Goal: Information Seeking & Learning: Learn about a topic

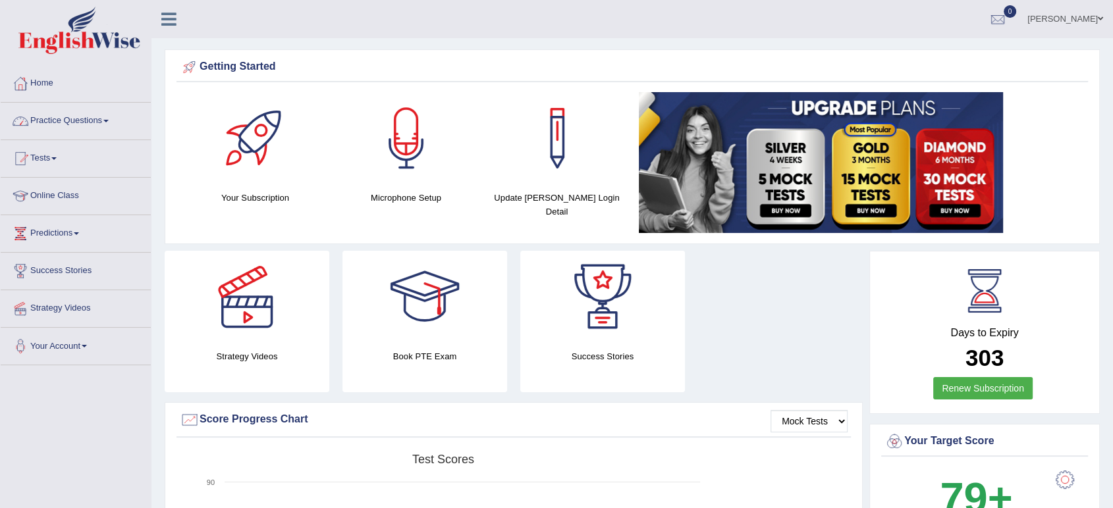
click at [76, 130] on link "Practice Questions" at bounding box center [76, 119] width 150 height 33
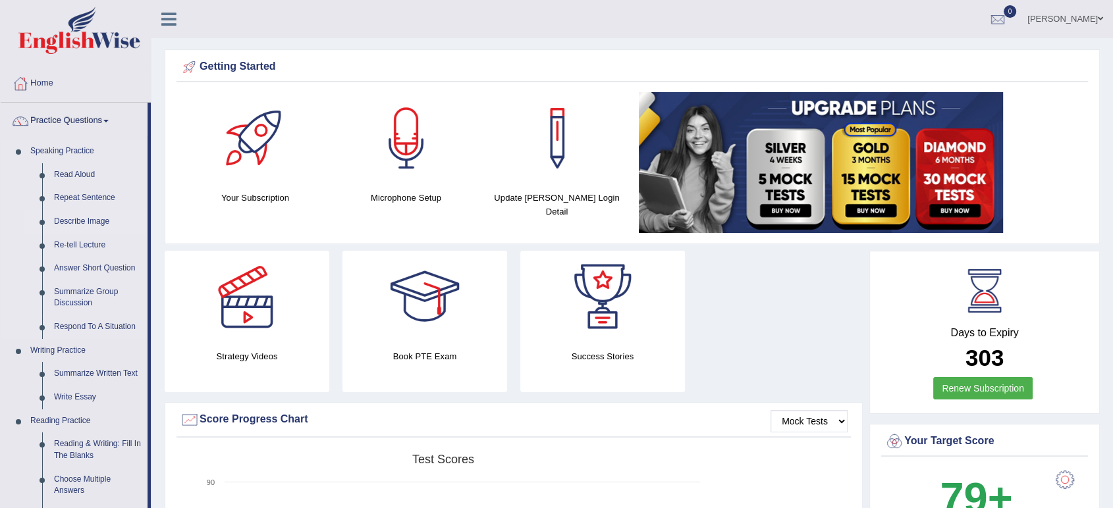
click at [97, 219] on link "Describe Image" at bounding box center [97, 222] width 99 height 24
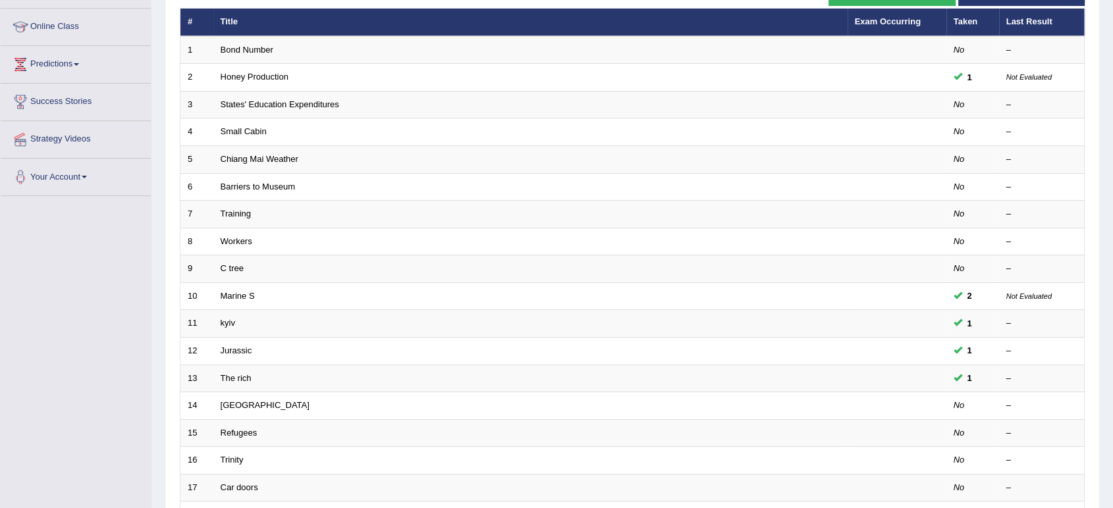
scroll to position [362, 0]
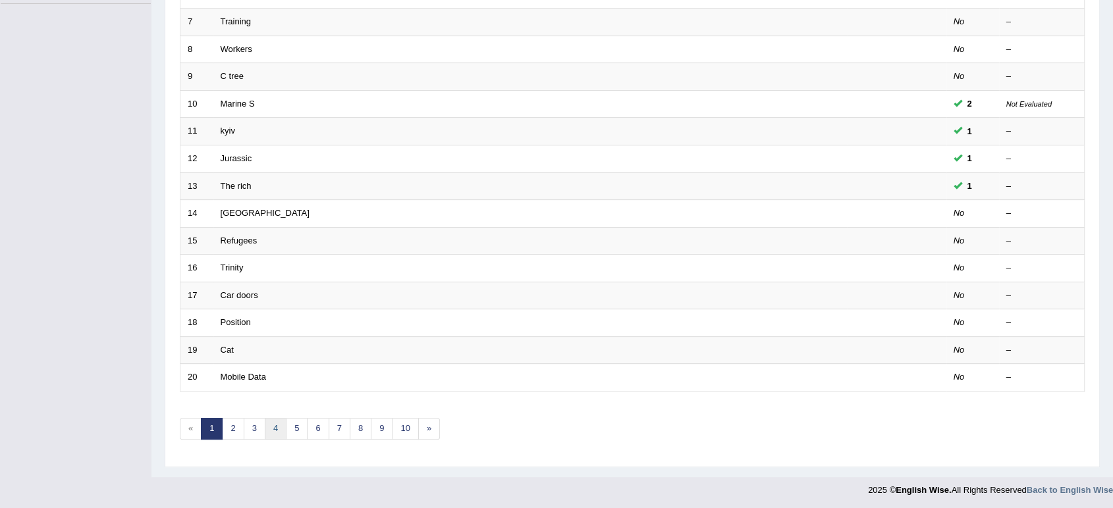
click at [268, 419] on link "4" at bounding box center [276, 429] width 22 height 22
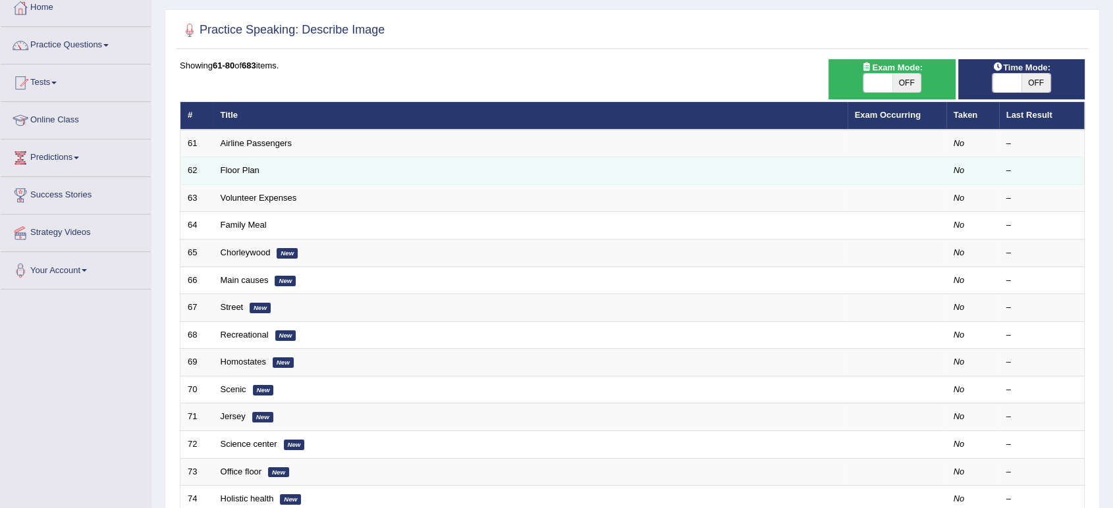
scroll to position [88, 0]
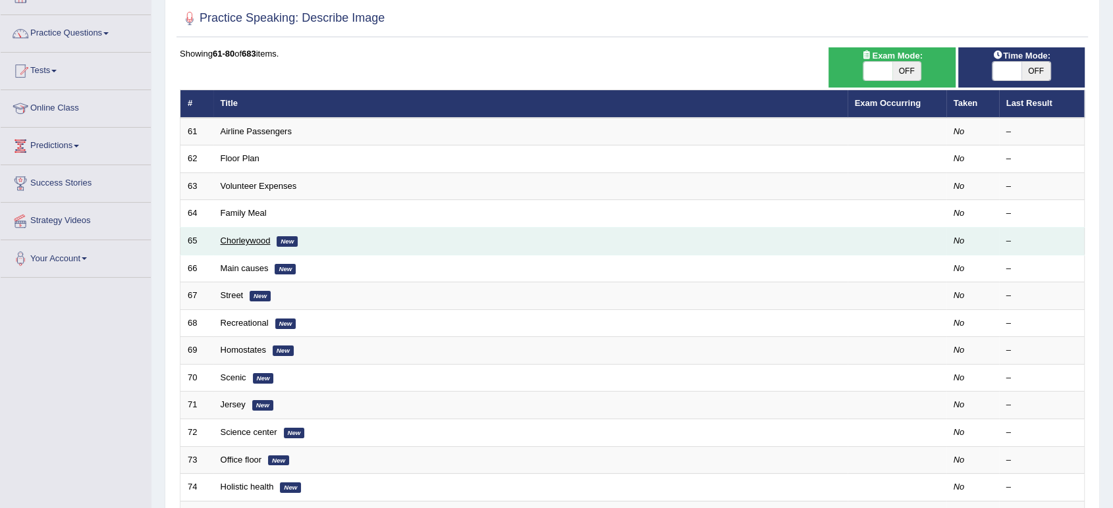
click at [259, 244] on link "Chorleywood" at bounding box center [246, 241] width 50 height 10
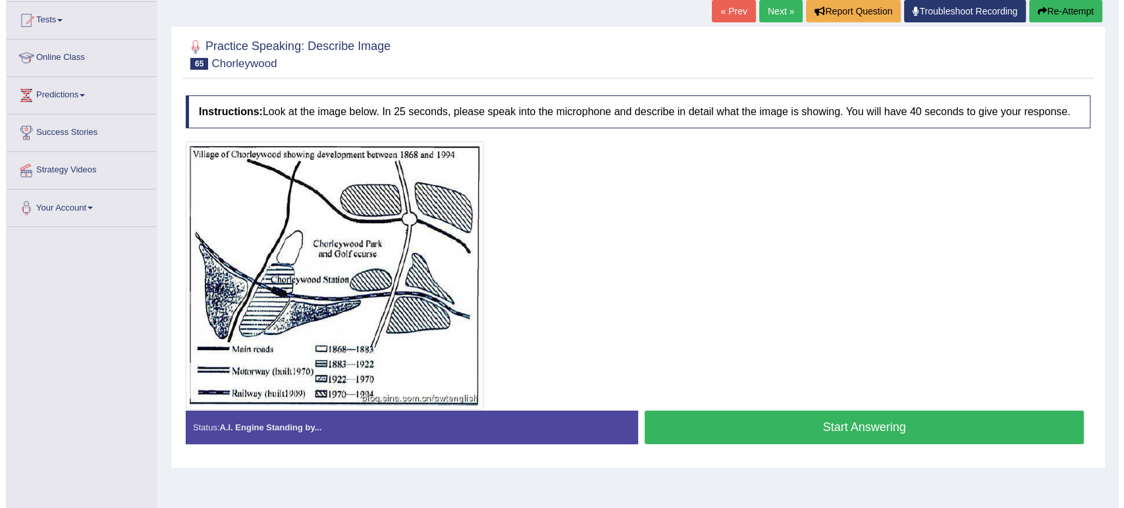
scroll to position [137, 0]
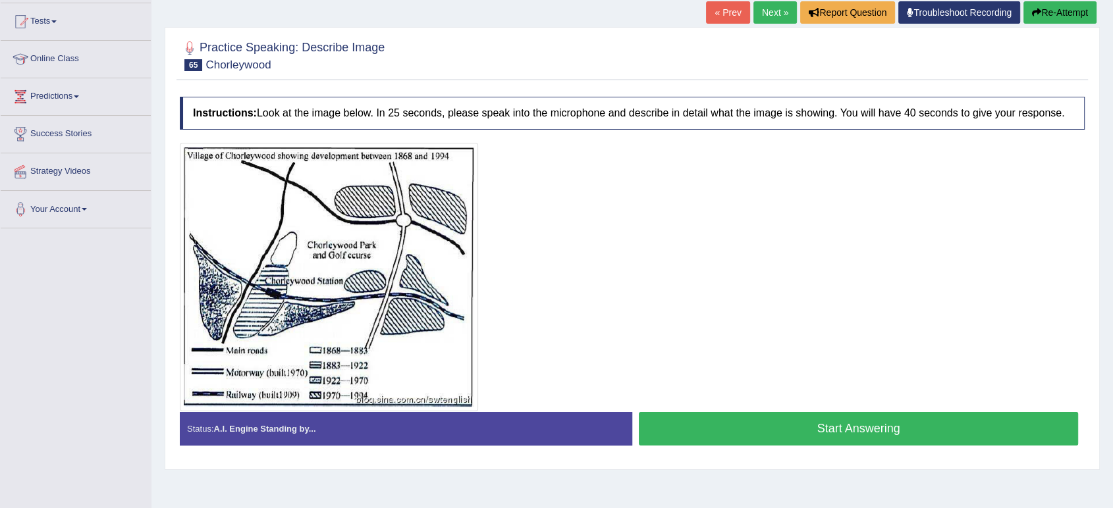
click at [726, 423] on button "Start Answering" at bounding box center [858, 429] width 439 height 34
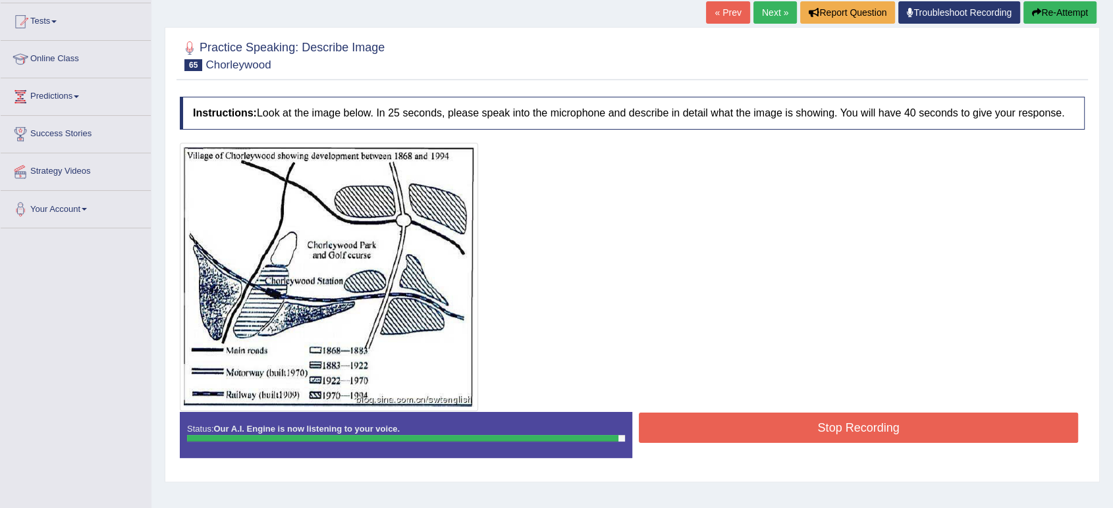
click at [726, 423] on button "Stop Recording" at bounding box center [858, 428] width 439 height 30
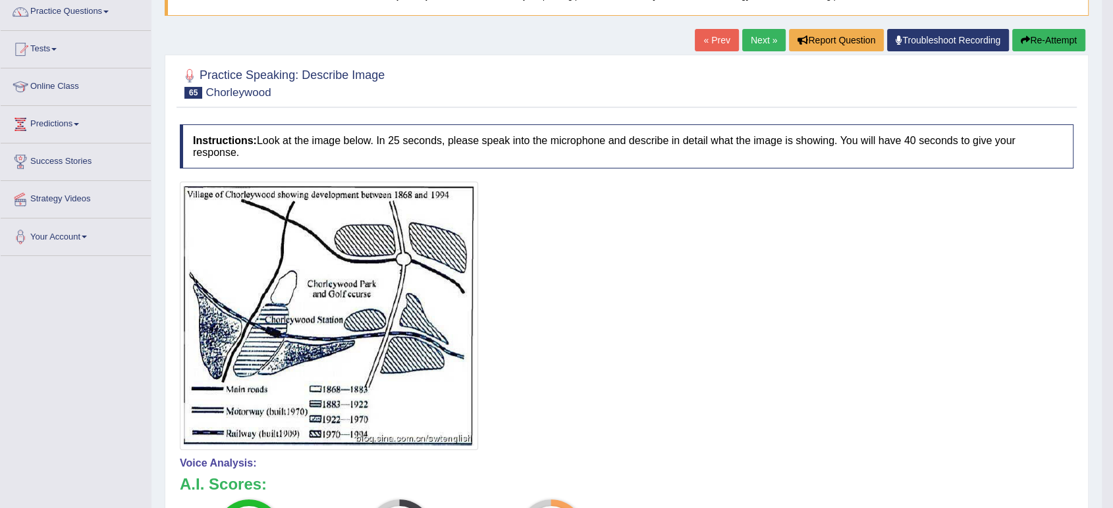
scroll to position [108, 0]
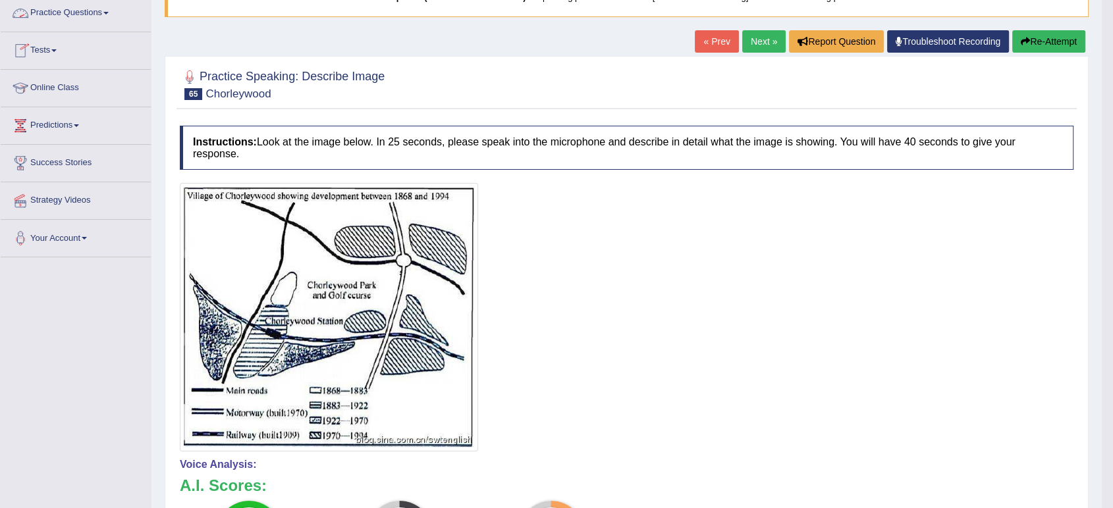
click at [67, 14] on link "Practice Questions" at bounding box center [76, 11] width 150 height 33
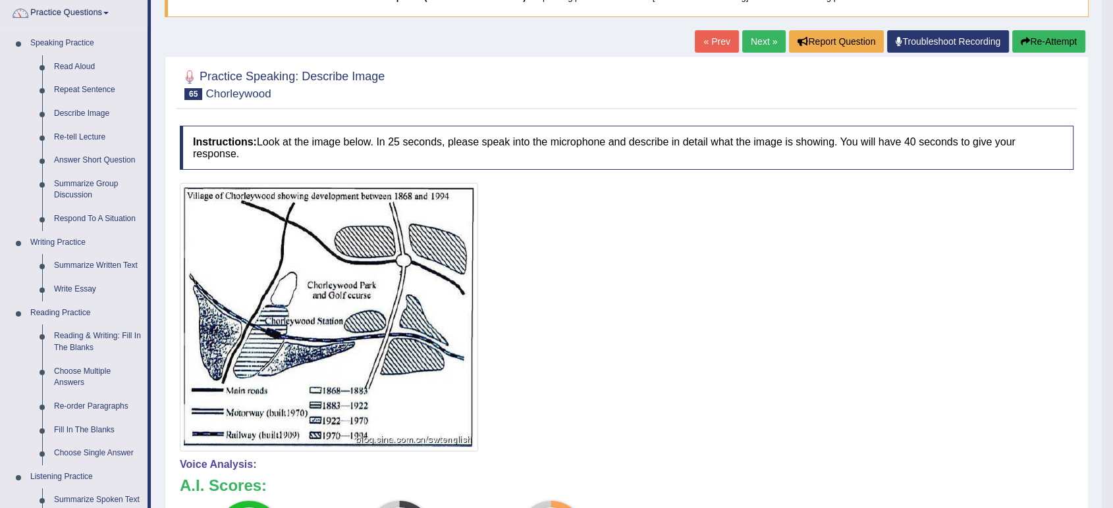
click at [753, 39] on link "Next »" at bounding box center [763, 41] width 43 height 22
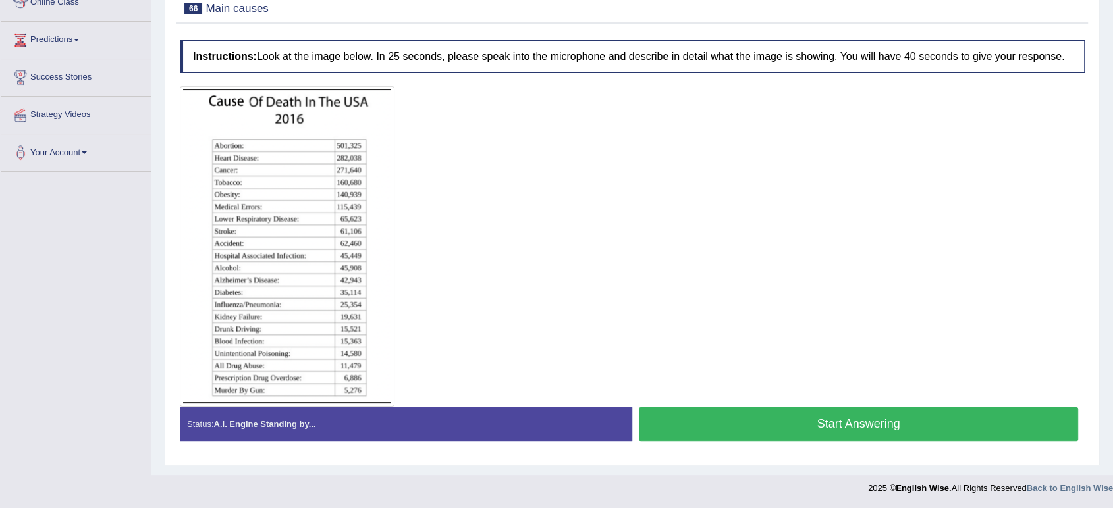
click at [713, 417] on button "Start Answering" at bounding box center [858, 425] width 439 height 34
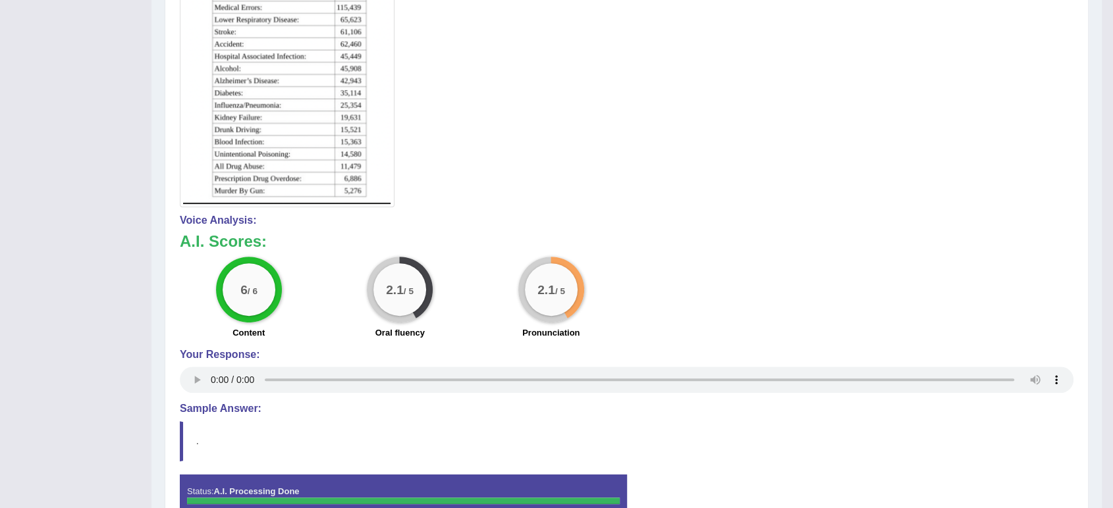
scroll to position [419, 0]
